Goal: Transaction & Acquisition: Book appointment/travel/reservation

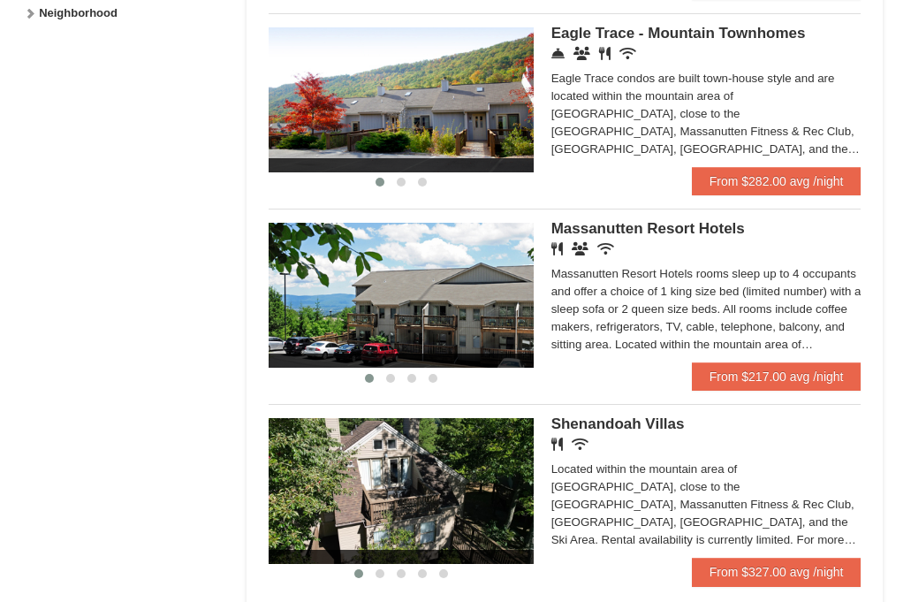
scroll to position [972, 0]
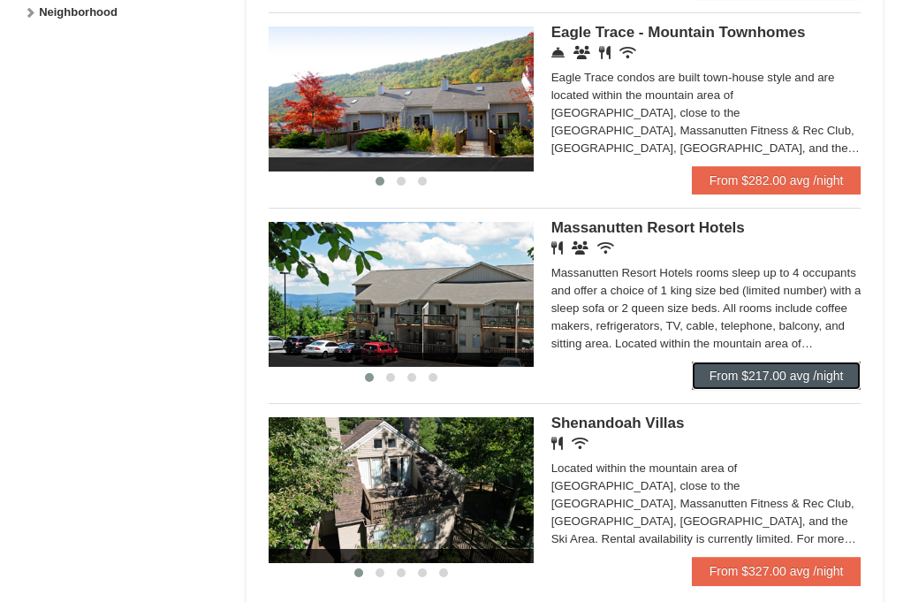
click at [761, 375] on link "From $217.00 avg /night" at bounding box center [777, 375] width 170 height 28
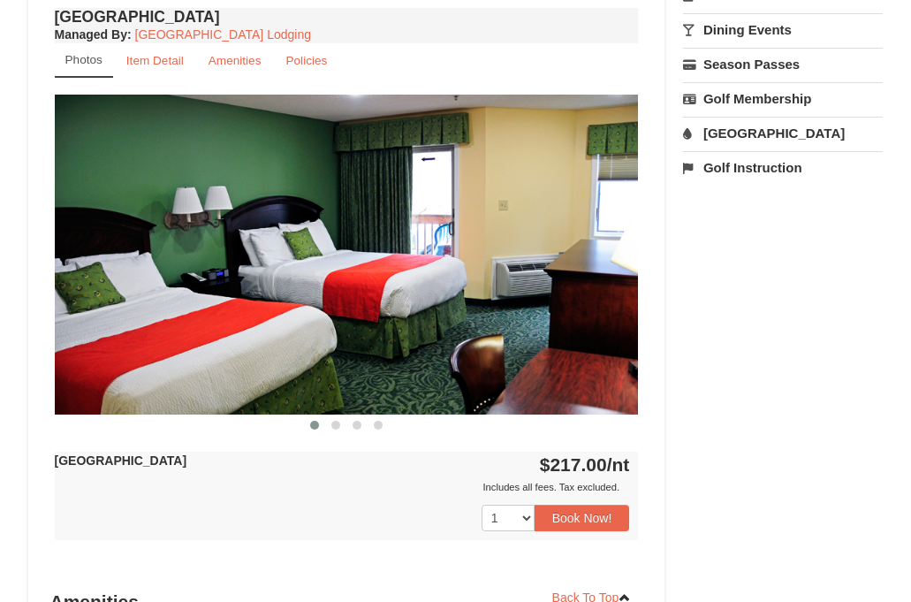
scroll to position [707, 0]
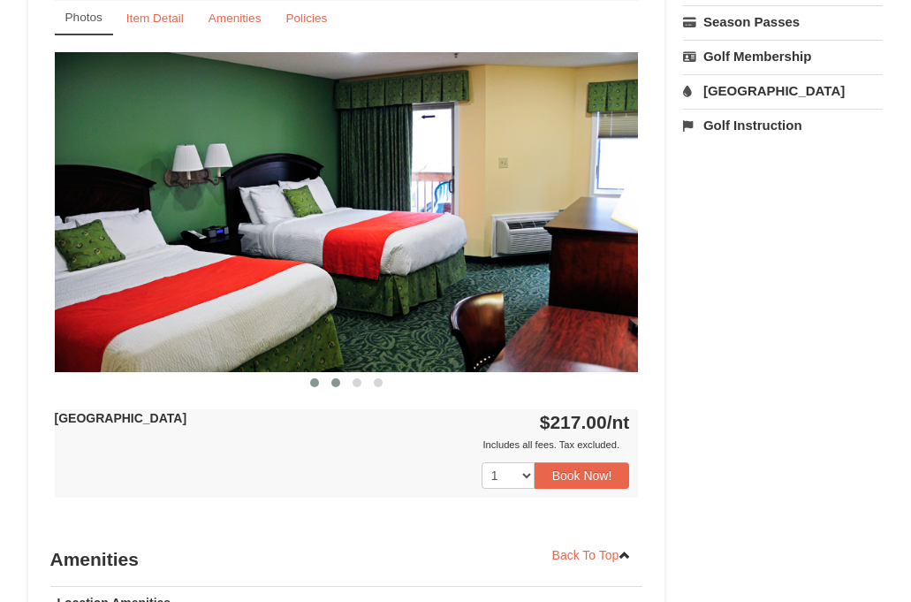
click at [333, 384] on span at bounding box center [335, 382] width 9 height 9
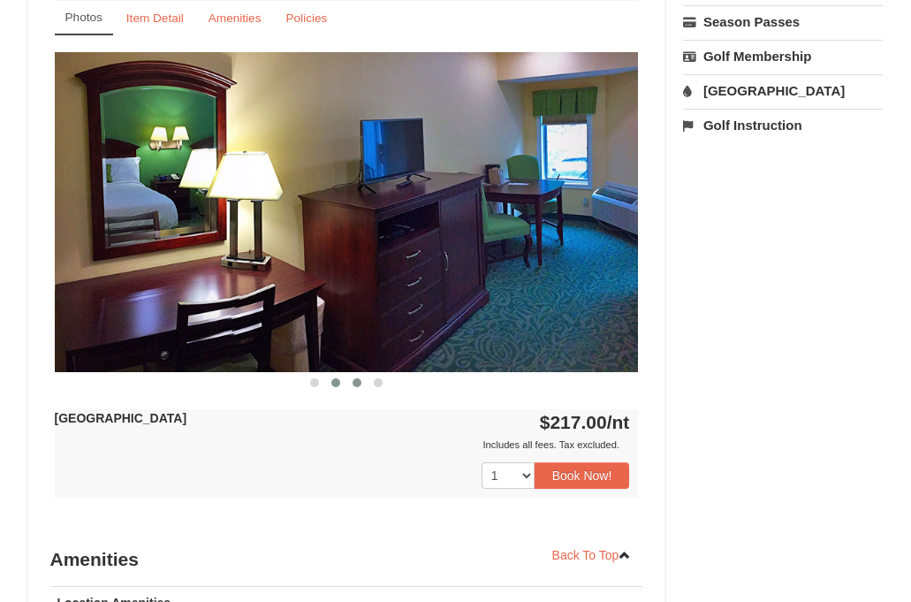
click at [353, 379] on span at bounding box center [356, 382] width 9 height 9
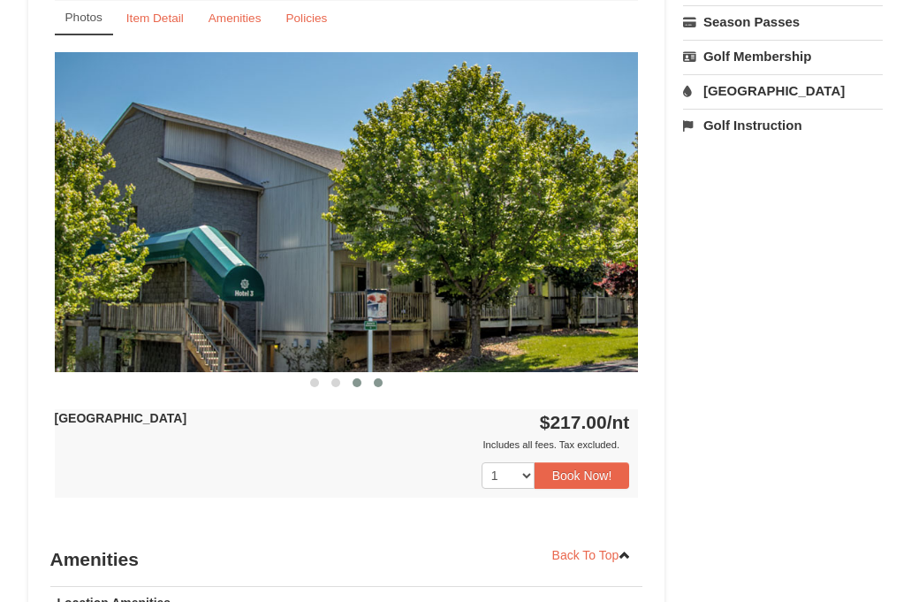
click at [381, 379] on span at bounding box center [378, 382] width 9 height 9
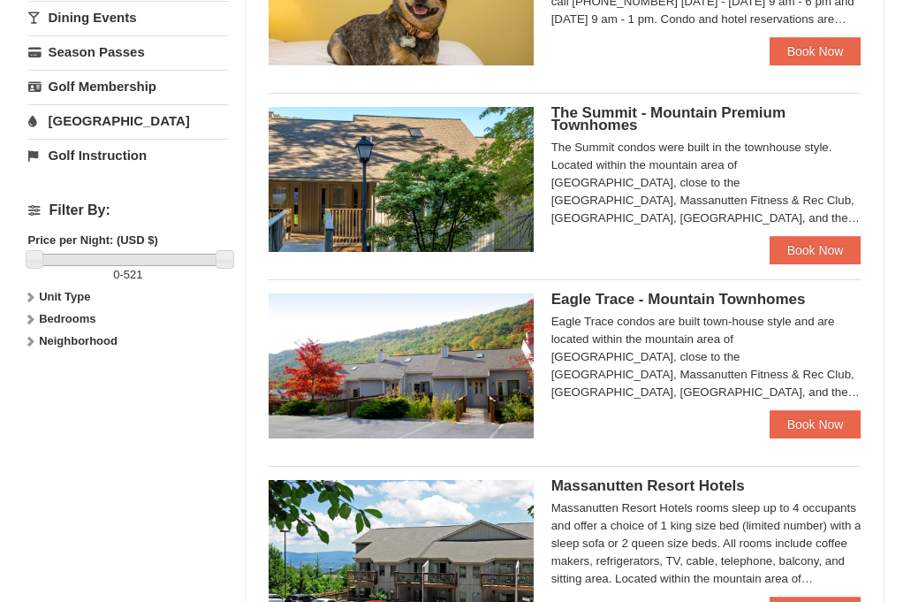
scroll to position [618, 0]
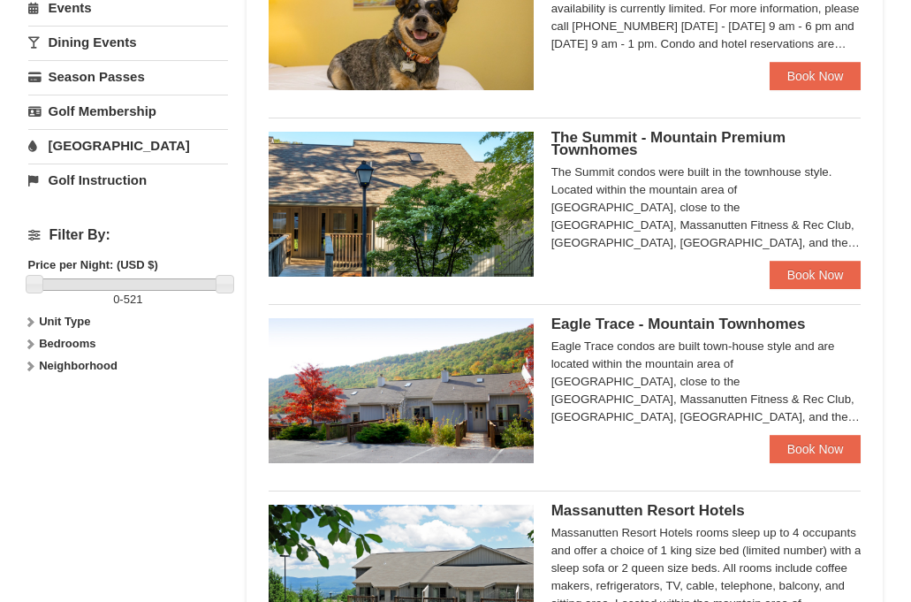
click at [665, 318] on span "Eagle Trace - Mountain Townhomes" at bounding box center [678, 323] width 254 height 17
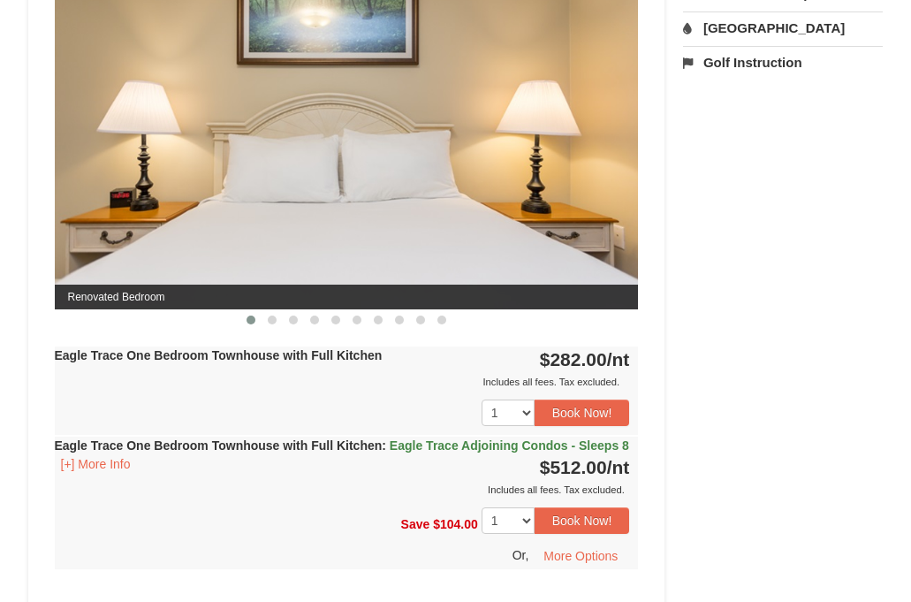
scroll to position [795, 0]
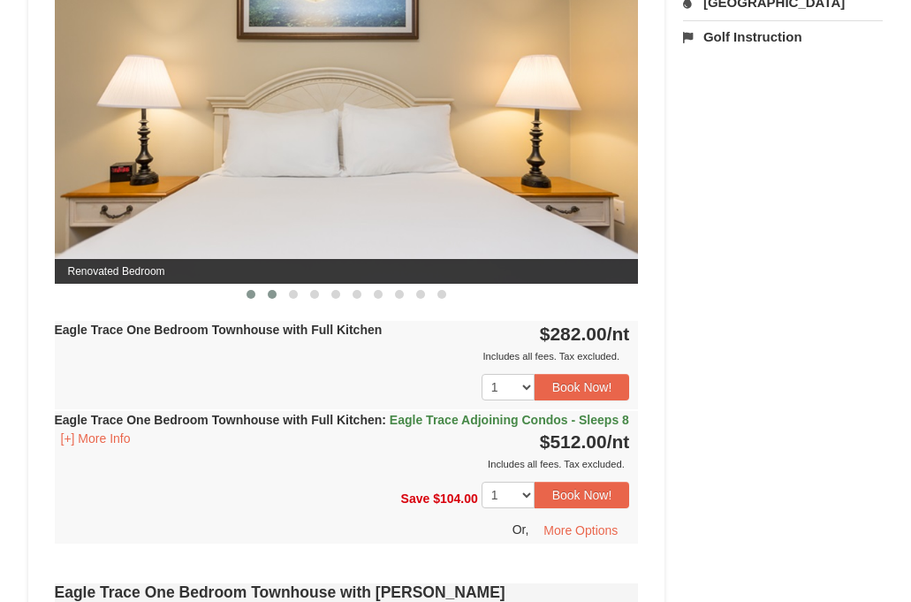
click at [274, 295] on span at bounding box center [272, 294] width 9 height 9
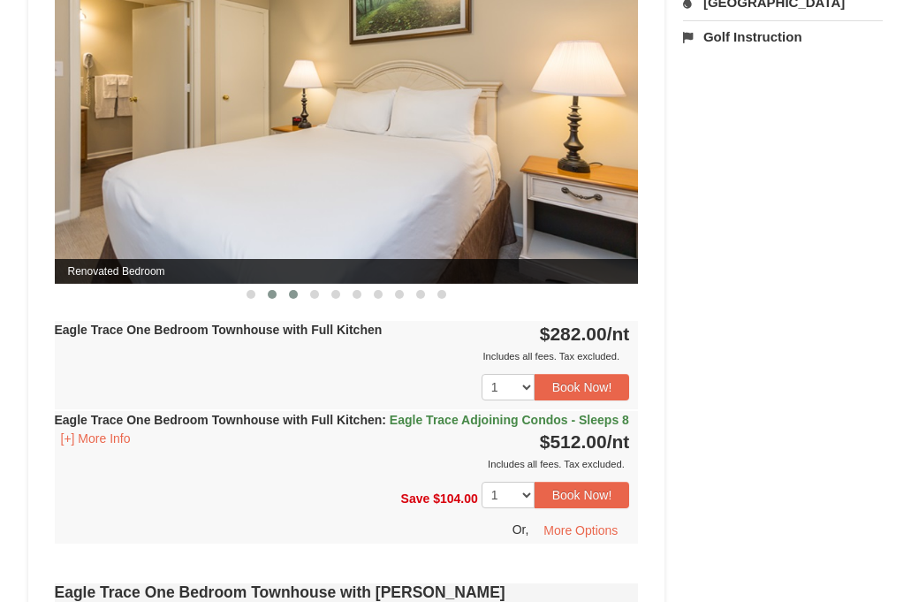
click at [297, 291] on span at bounding box center [293, 294] width 9 height 9
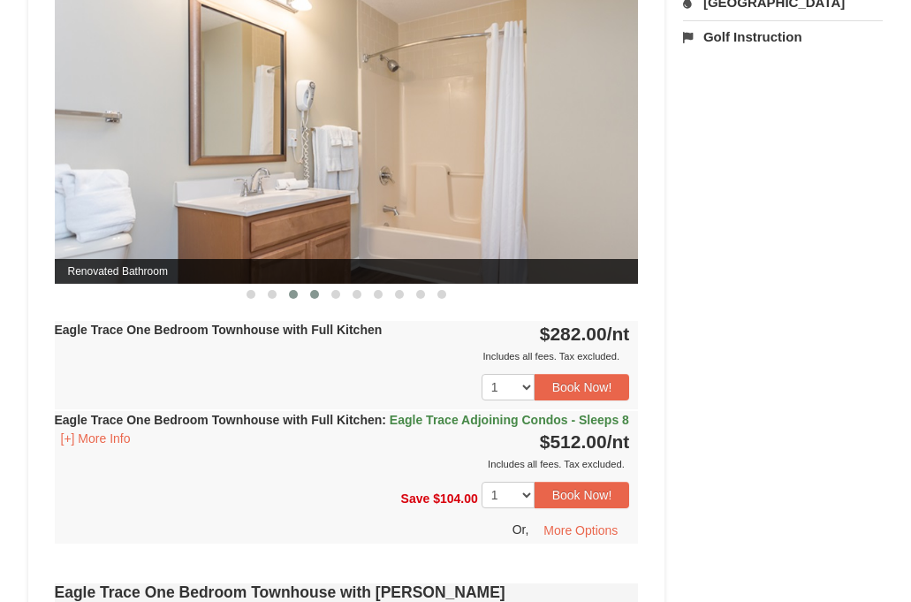
click at [312, 291] on span at bounding box center [314, 294] width 9 height 9
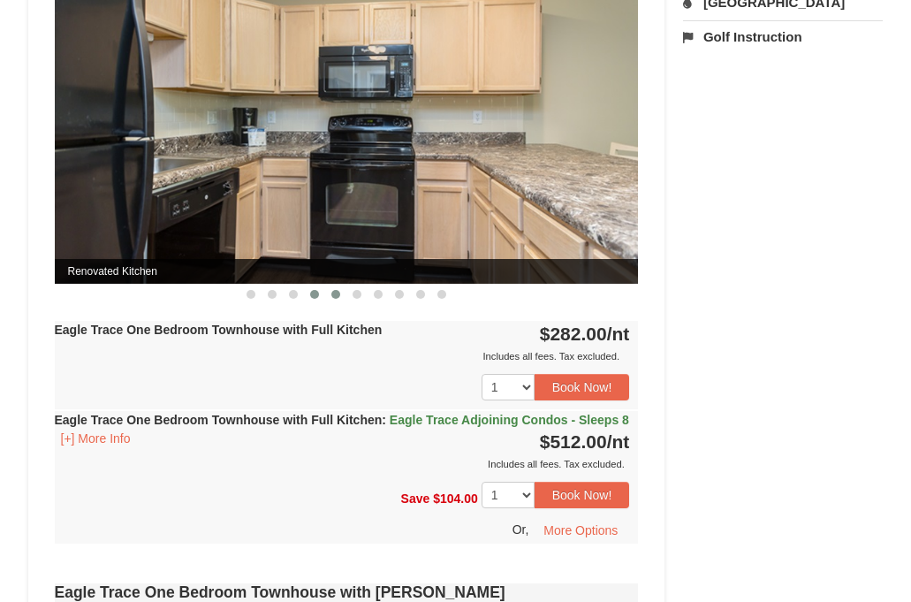
click at [337, 292] on span at bounding box center [335, 294] width 9 height 9
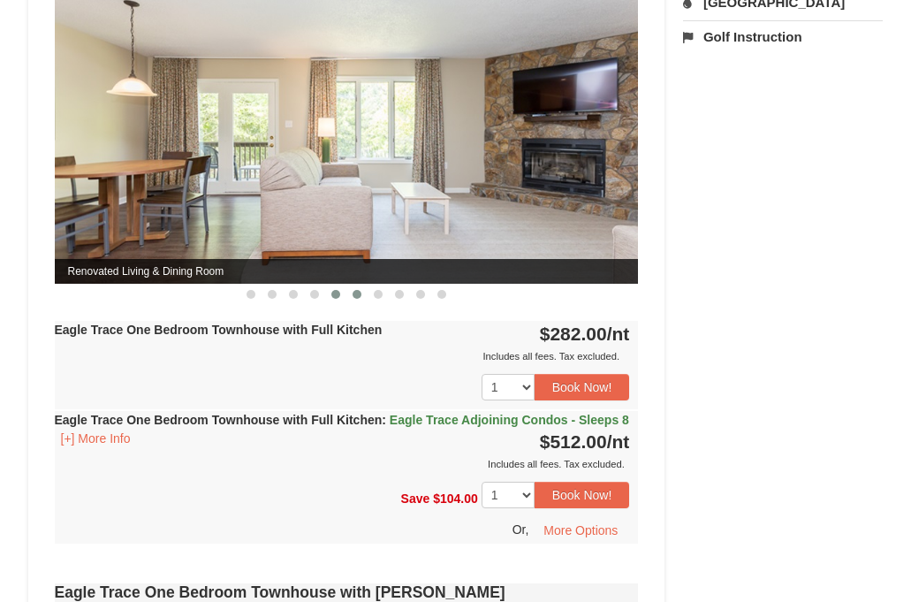
click at [356, 293] on span at bounding box center [356, 294] width 9 height 9
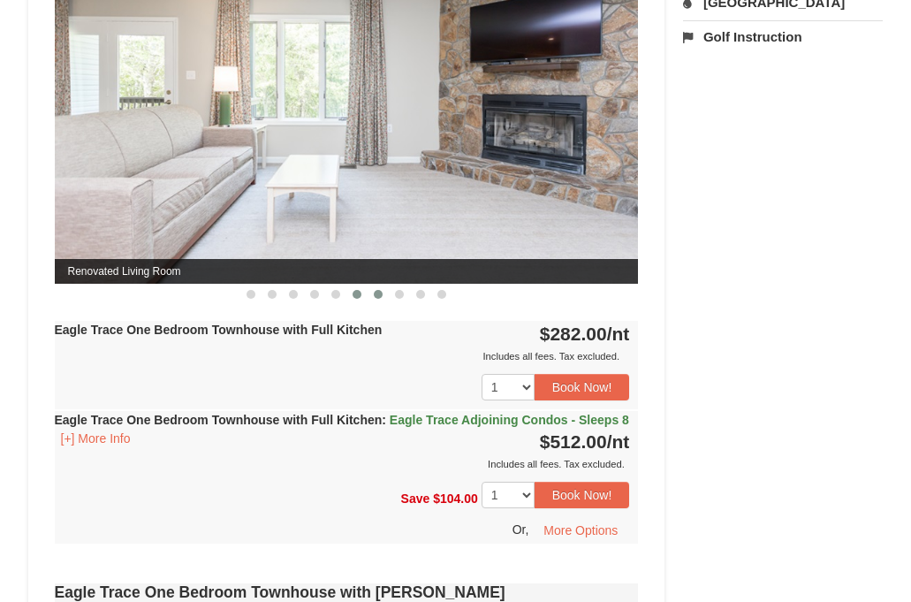
click at [373, 292] on button at bounding box center [378, 294] width 21 height 18
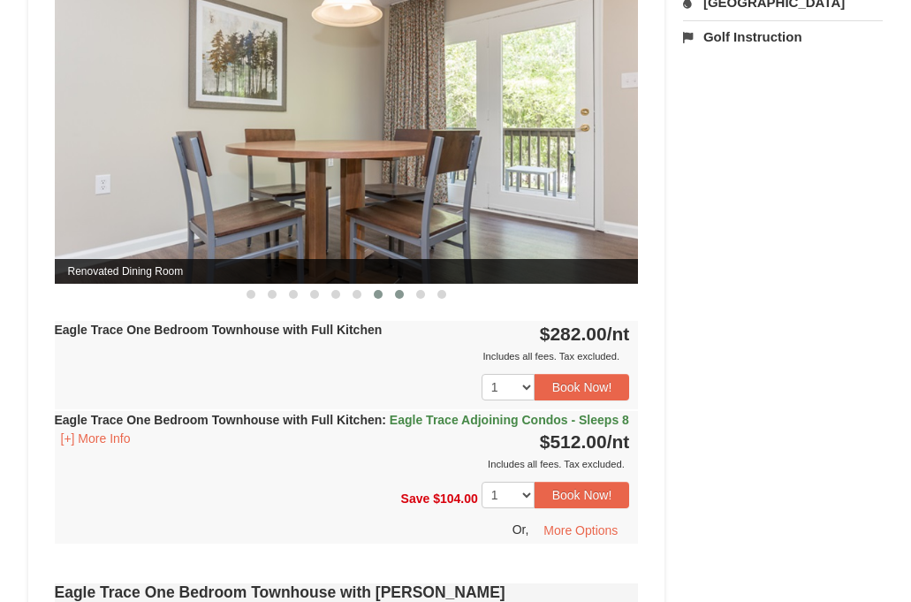
click at [393, 293] on button at bounding box center [399, 294] width 21 height 18
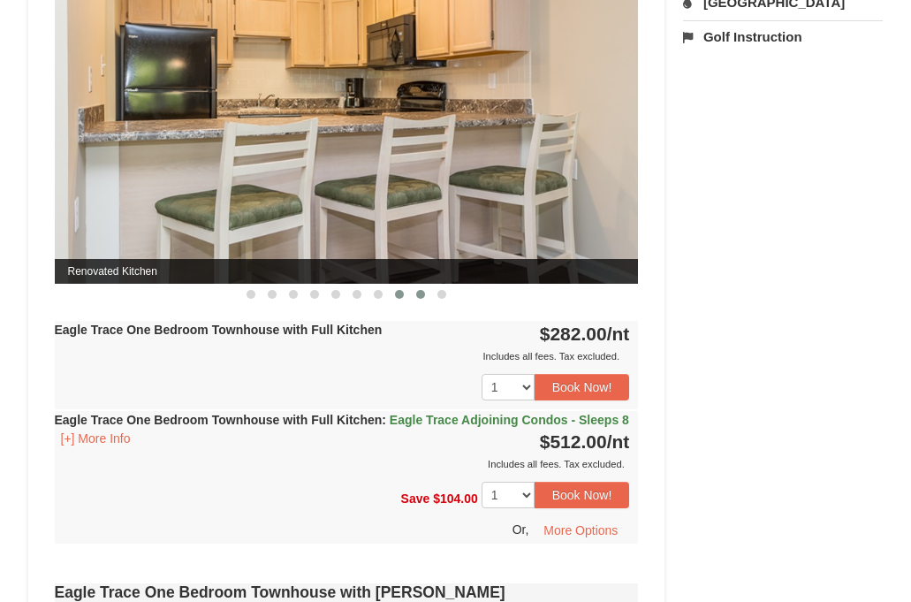
click at [413, 292] on button at bounding box center [420, 294] width 21 height 18
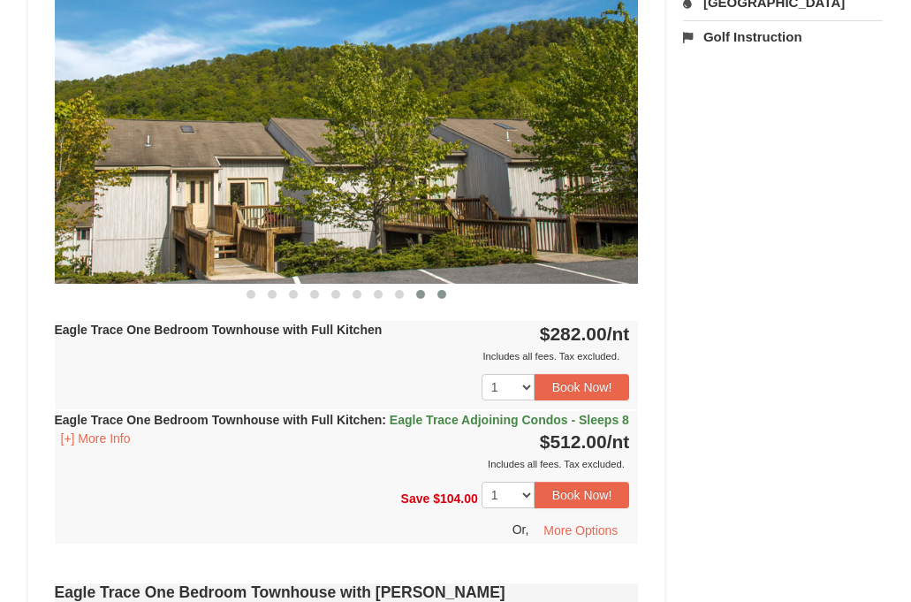
click at [435, 291] on button at bounding box center [441, 294] width 21 height 18
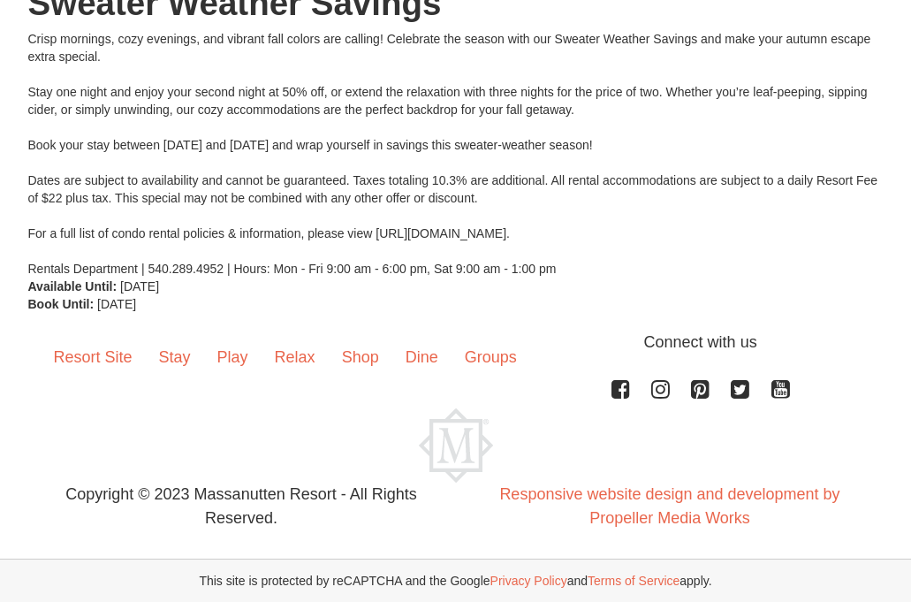
scroll to position [157, 0]
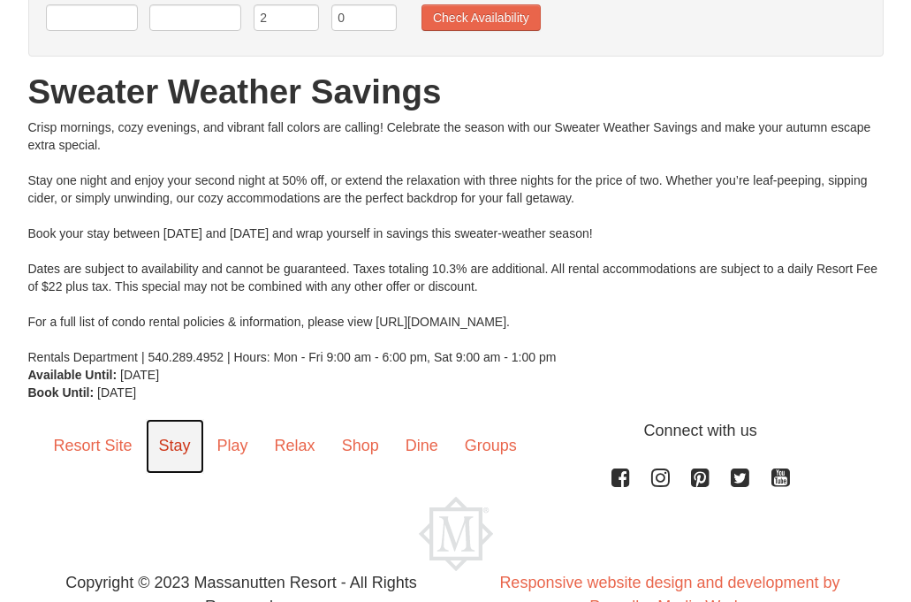
click at [180, 446] on link "Stay" at bounding box center [175, 446] width 58 height 55
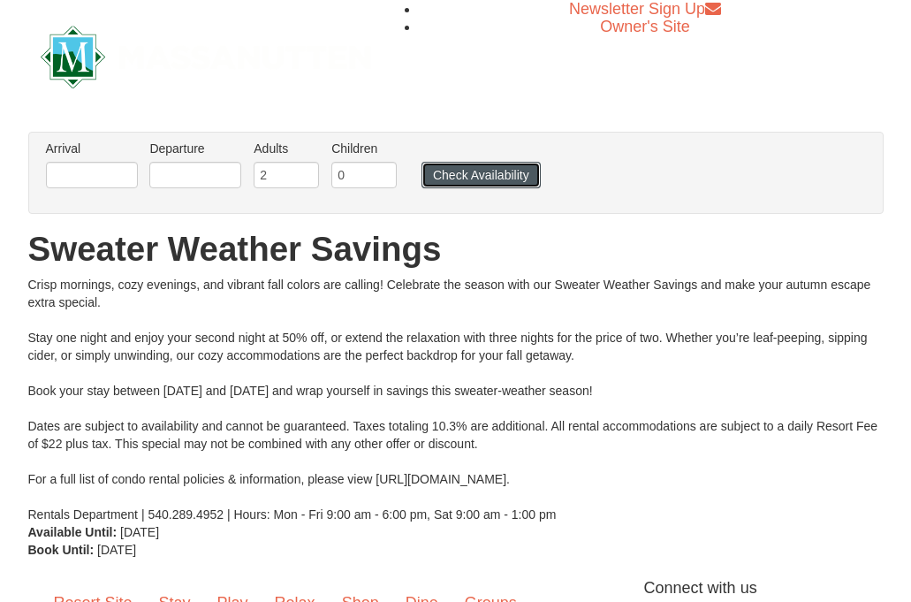
click at [489, 174] on button "Check Availability" at bounding box center [480, 175] width 119 height 27
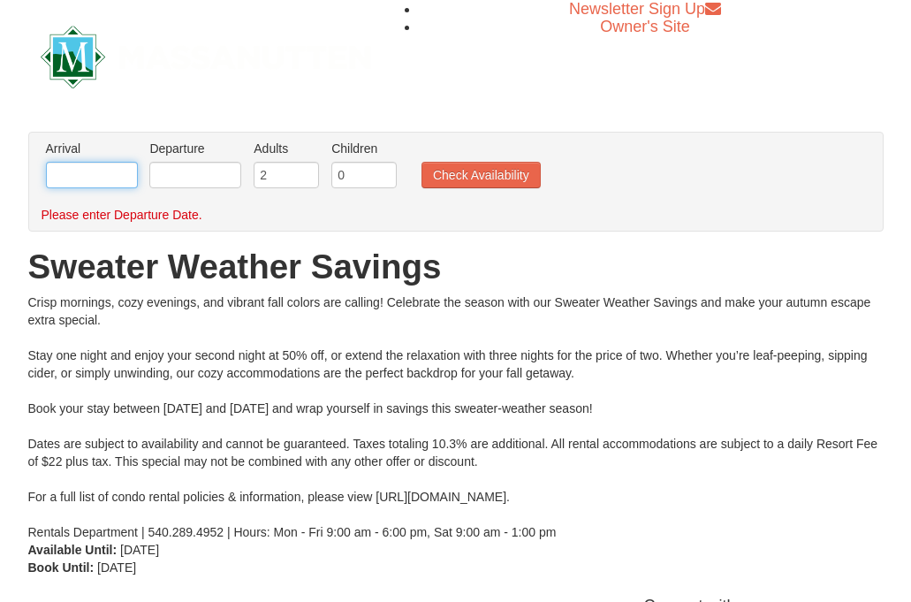
click at [94, 178] on input "text" at bounding box center [92, 175] width 92 height 27
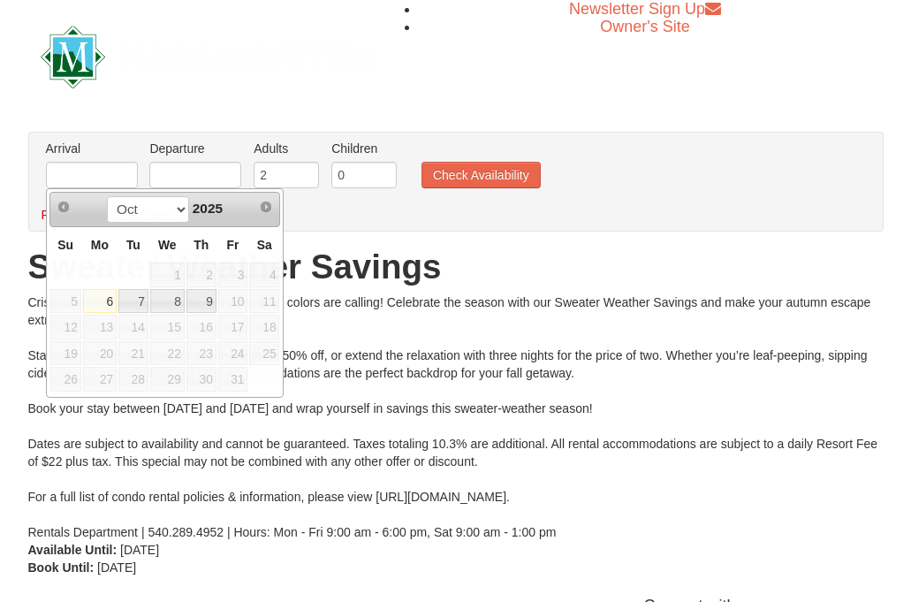
click at [305, 208] on div "Please enter Departure Date." at bounding box center [447, 215] width 810 height 18
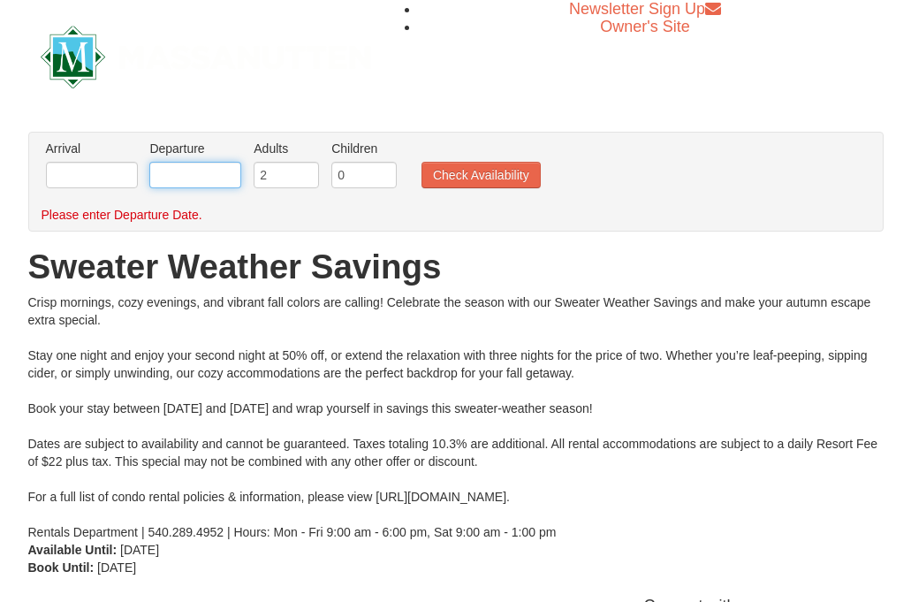
click at [206, 179] on input "text" at bounding box center [195, 175] width 92 height 27
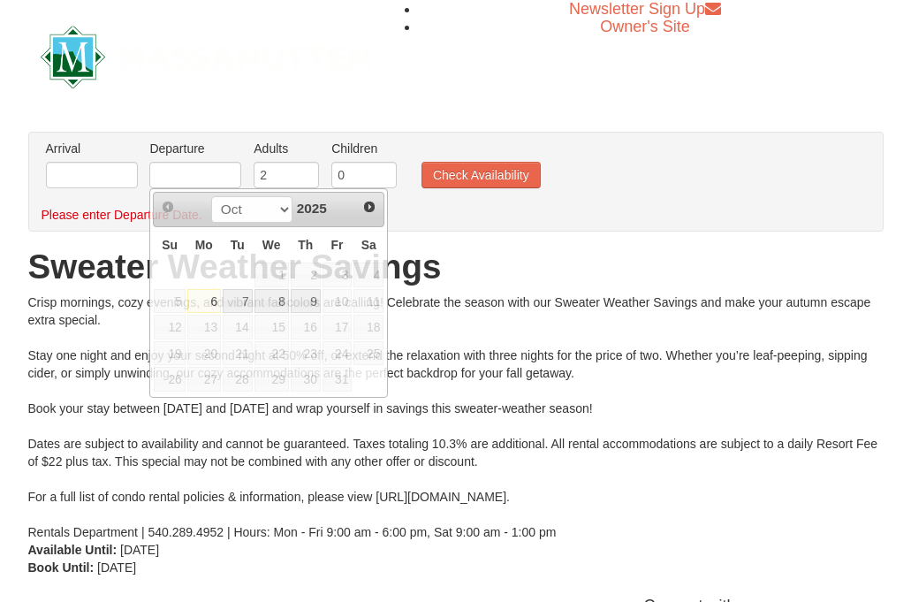
click at [447, 220] on div "Please enter Departure Date." at bounding box center [447, 215] width 810 height 18
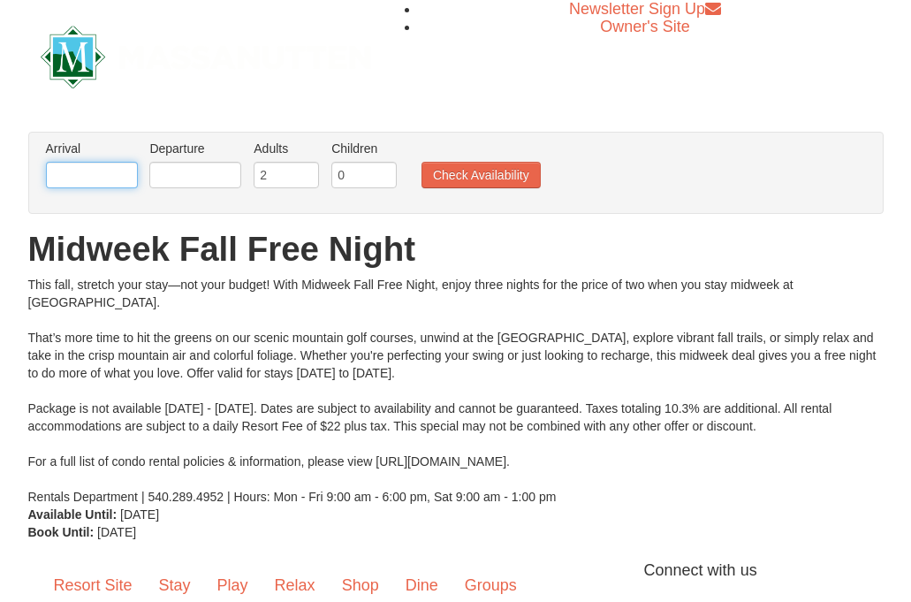
click at [86, 169] on input "text" at bounding box center [92, 175] width 92 height 27
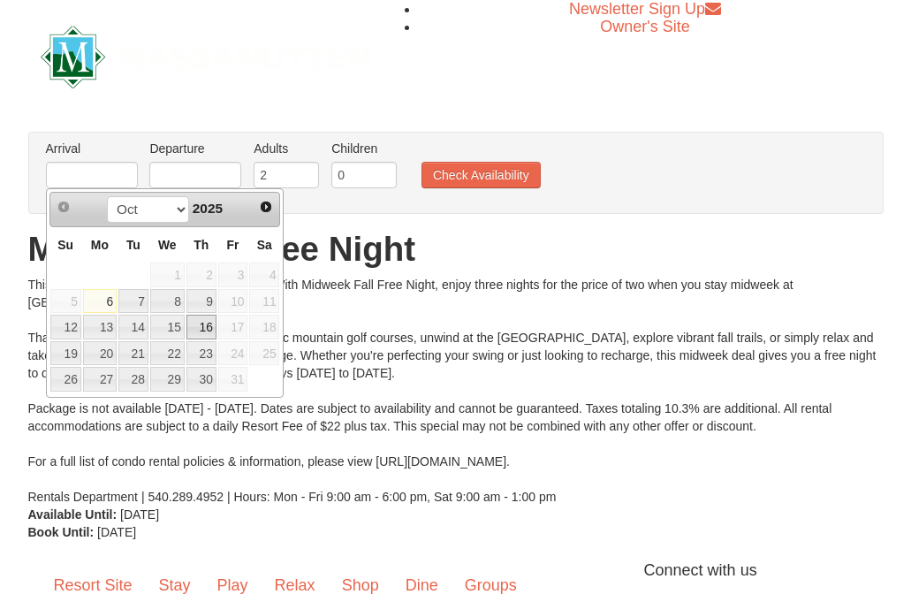
click at [207, 328] on link "16" at bounding box center [201, 327] width 30 height 25
type input "[DATE]"
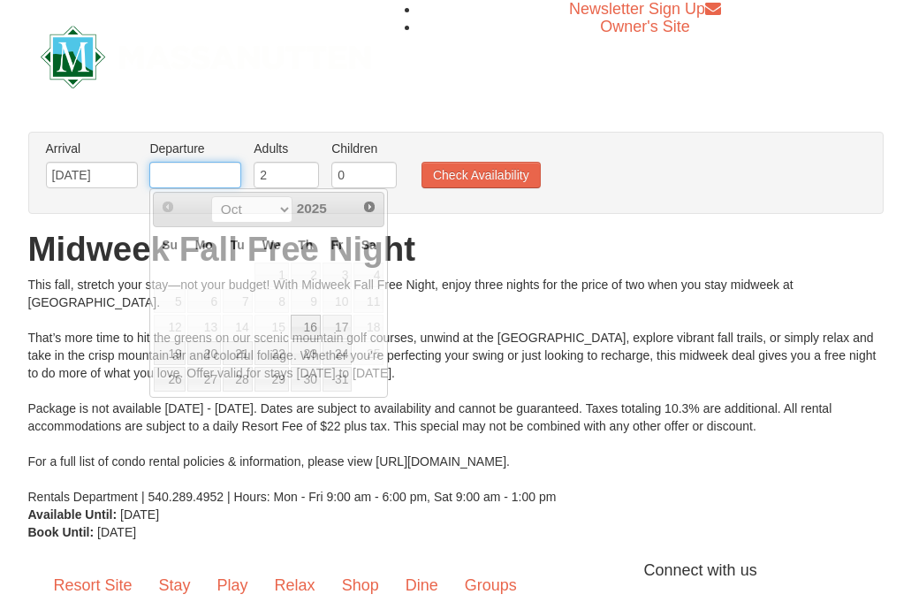
click at [209, 174] on input "text" at bounding box center [195, 175] width 92 height 27
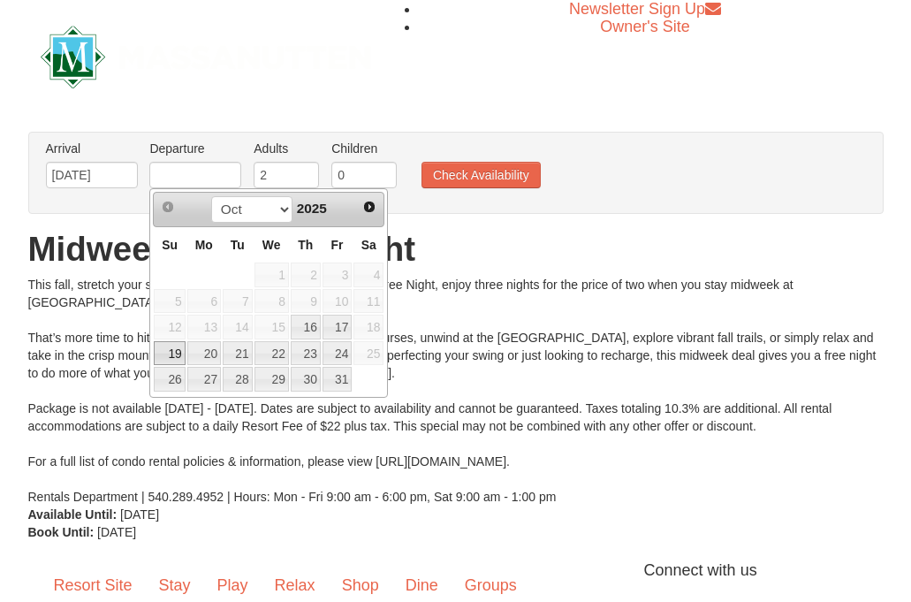
click at [164, 349] on link "19" at bounding box center [169, 353] width 31 height 25
type input "10/19/2025"
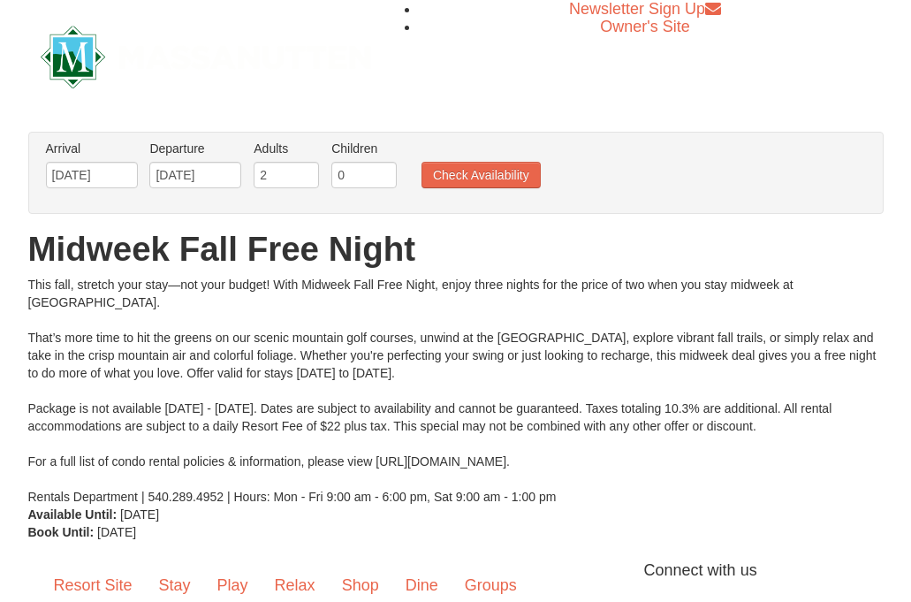
click at [518, 212] on div "Arrival Please format dates MM/DD/YYYY Please format dates MM/DD/YYYY 10/16/202…" at bounding box center [455, 173] width 855 height 82
click at [484, 164] on button "Check Availability" at bounding box center [480, 175] width 119 height 27
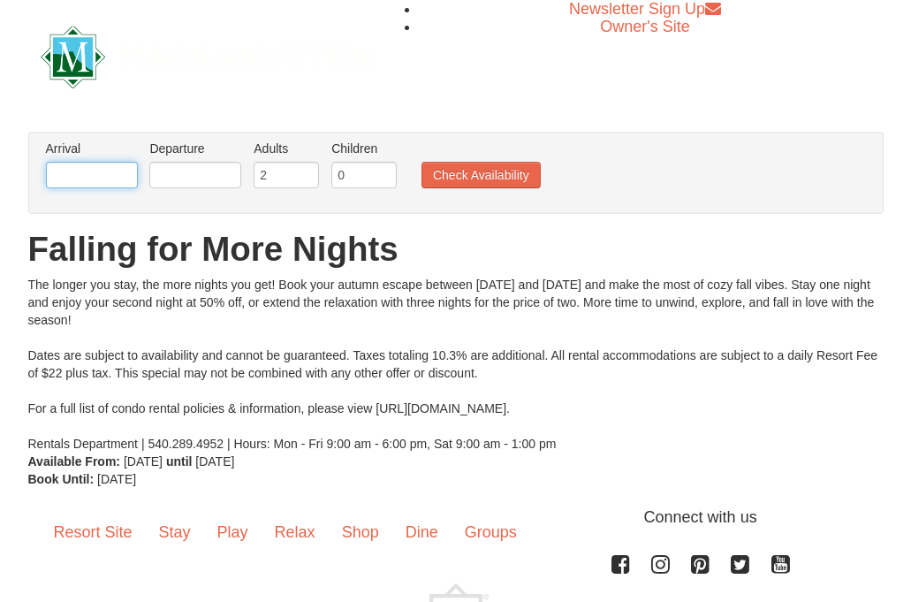
click at [119, 174] on input "text" at bounding box center [92, 175] width 92 height 27
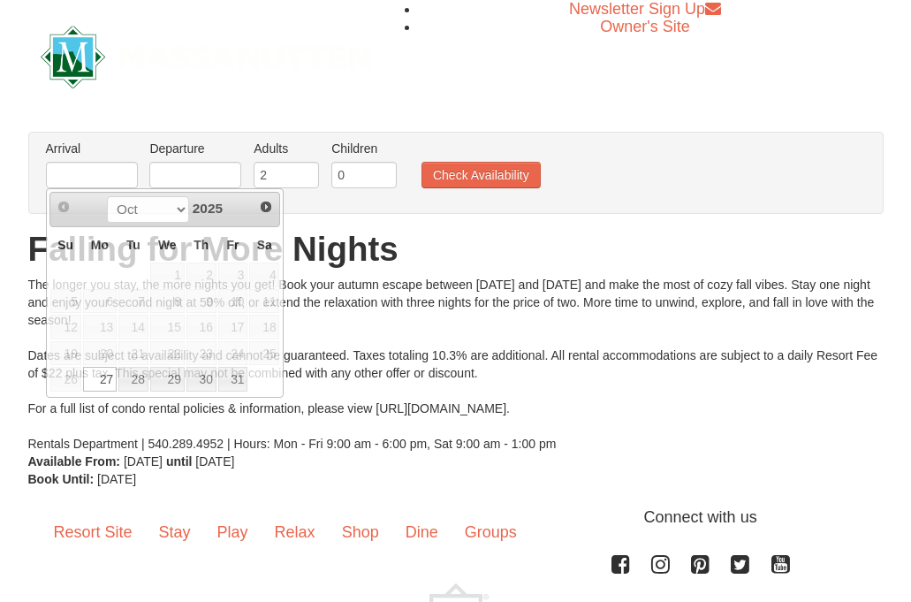
click at [725, 173] on ul "Arrival Please format dates MM/DD/YYYY Please format dates MM/DD/YYYY Departure…" at bounding box center [447, 168] width 810 height 57
